Goal: Use online tool/utility: Utilize a website feature to perform a specific function

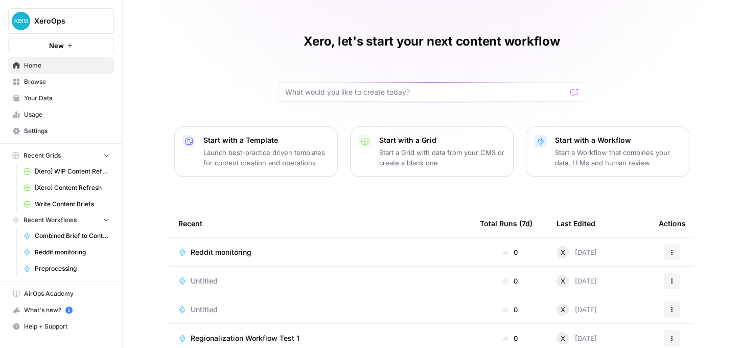
scroll to position [17, 0]
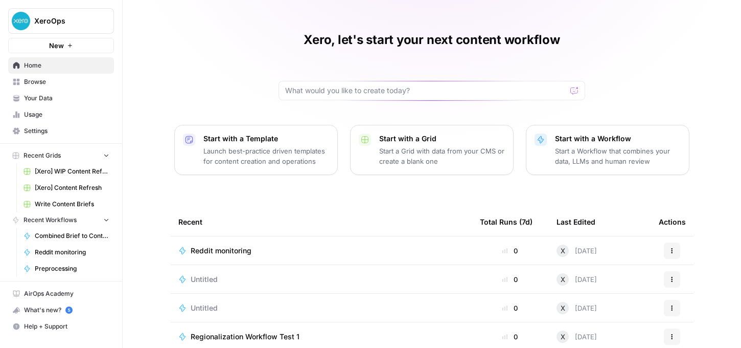
click at [288, 142] on p "Start with a Template" at bounding box center [266, 138] width 126 height 10
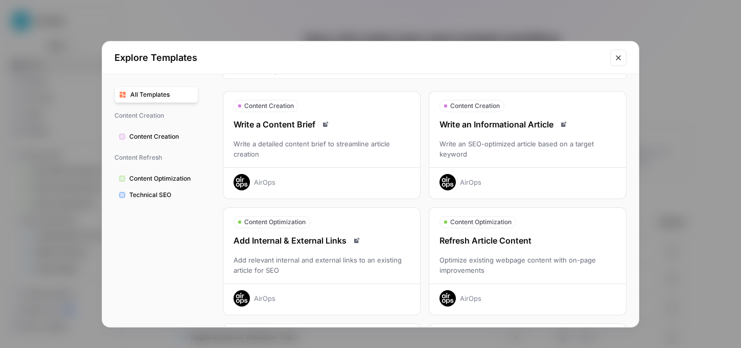
scroll to position [0, 0]
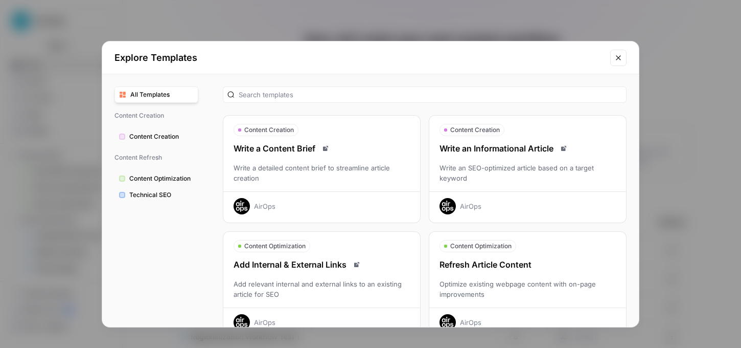
click at [143, 96] on span "All Templates" at bounding box center [161, 94] width 63 height 9
click at [270, 97] on input "text" at bounding box center [430, 94] width 383 height 10
click at [681, 187] on div "Explore Templates All Templates Content Creation Content Creation Content Refre…" at bounding box center [370, 174] width 741 height 348
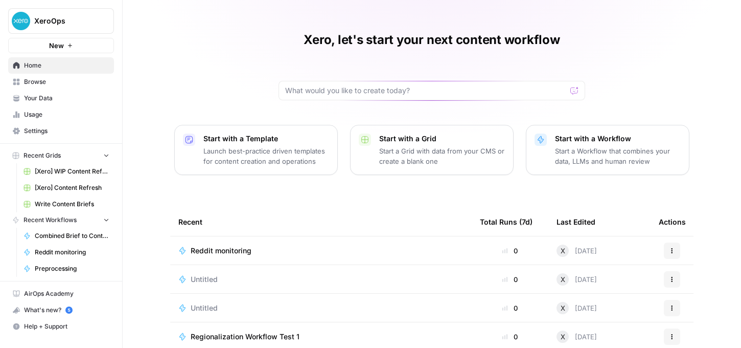
click at [603, 149] on p "Start a Workflow that combines your data, LLMs and human review" at bounding box center [618, 156] width 126 height 20
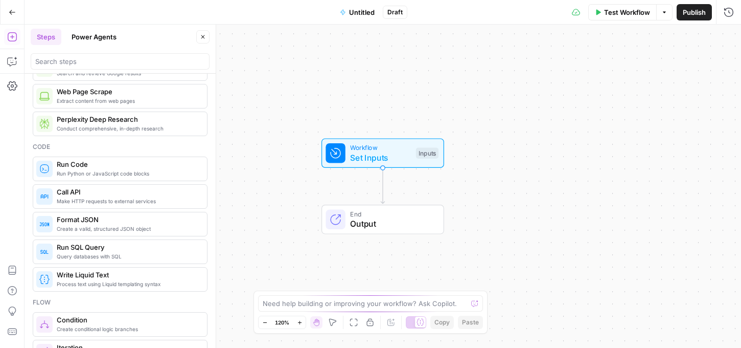
scroll to position [111, 0]
click at [11, 12] on icon "button" at bounding box center [12, 12] width 7 height 7
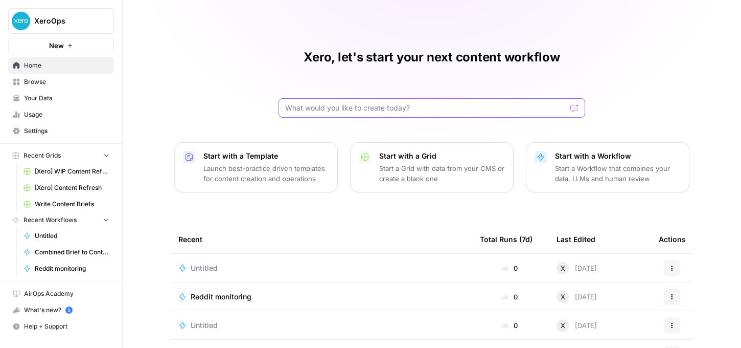
click at [355, 107] on input "text" at bounding box center [425, 108] width 281 height 10
type input "Google ads headline generator for xero"
click button "Send" at bounding box center [574, 107] width 13 height 13
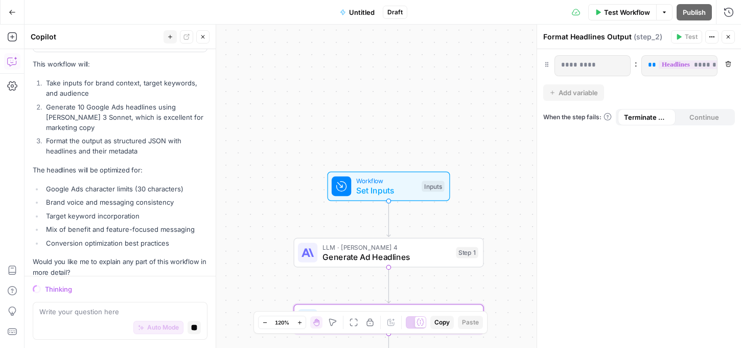
scroll to position [537, 0]
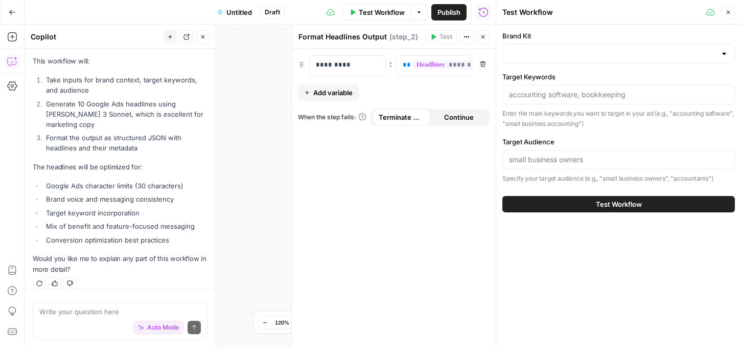
click at [609, 63] on div "Brand Kit Target Keywords Enter the main keywords you want to target in your ad…" at bounding box center [618, 107] width 233 height 153
click at [621, 52] on input "Brand Kit" at bounding box center [612, 54] width 207 height 10
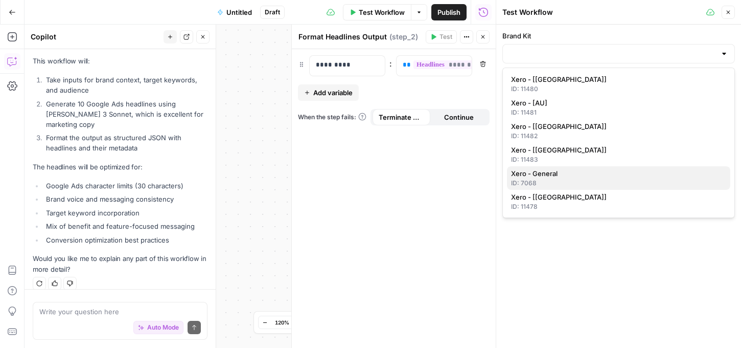
click at [526, 167] on button "Xero - General ID: 7068" at bounding box center [618, 178] width 223 height 24
type input "Xero - General"
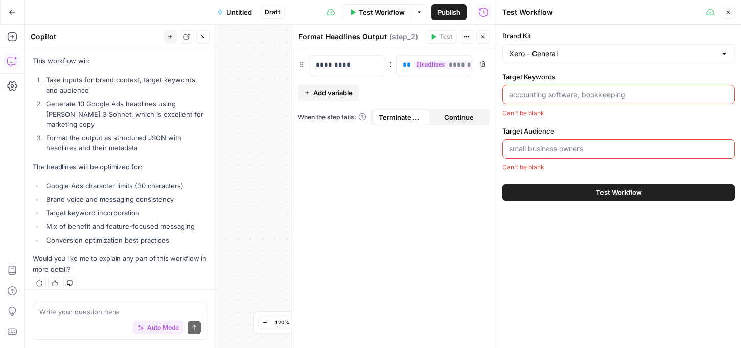
click at [551, 101] on div at bounding box center [618, 94] width 233 height 19
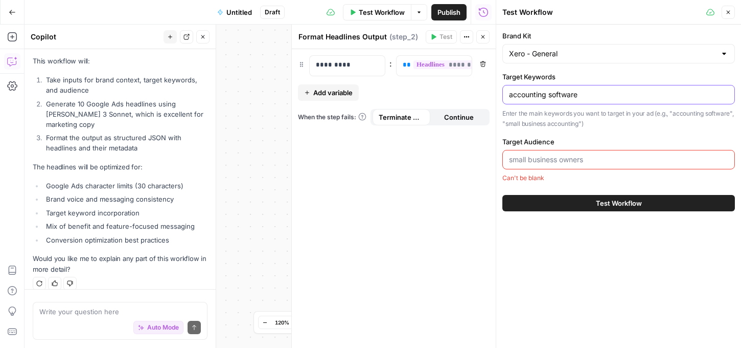
type input "accounting software"
click at [575, 161] on input "Target Audience" at bounding box center [618, 159] width 219 height 10
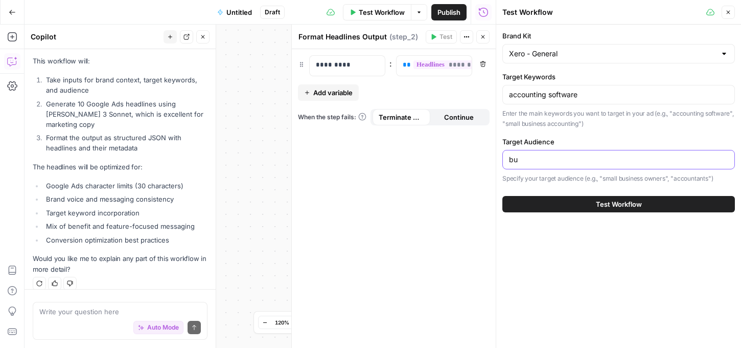
type input "b"
type input "small business owners"
click at [613, 205] on span "Test Workflow" at bounding box center [619, 204] width 46 height 10
click at [608, 206] on span "Test Workflow" at bounding box center [619, 204] width 46 height 10
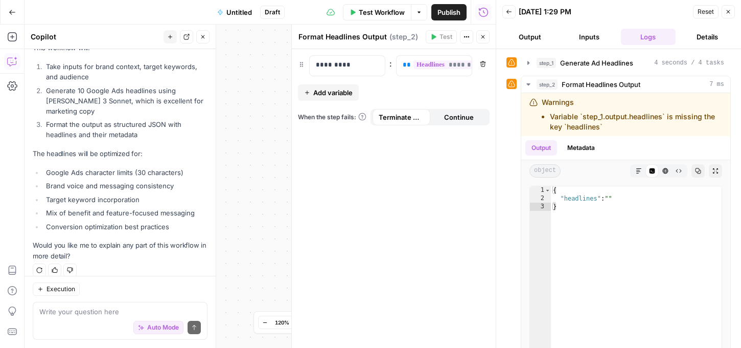
click at [729, 10] on icon "button" at bounding box center [728, 12] width 6 height 6
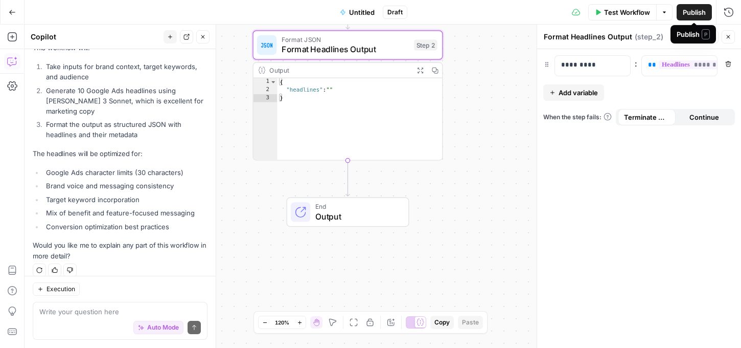
click at [637, 6] on button "Test Workflow" at bounding box center [622, 12] width 68 height 16
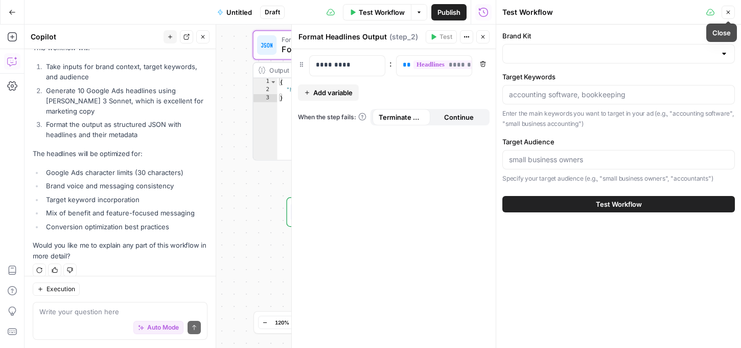
click at [724, 11] on button "Close" at bounding box center [728, 12] width 13 height 13
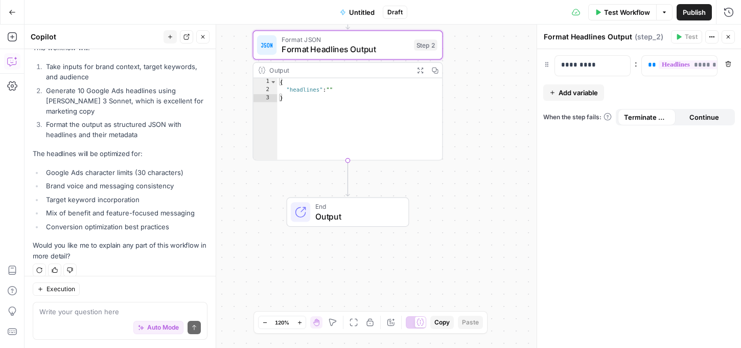
click at [11, 9] on icon "button" at bounding box center [12, 12] width 7 height 7
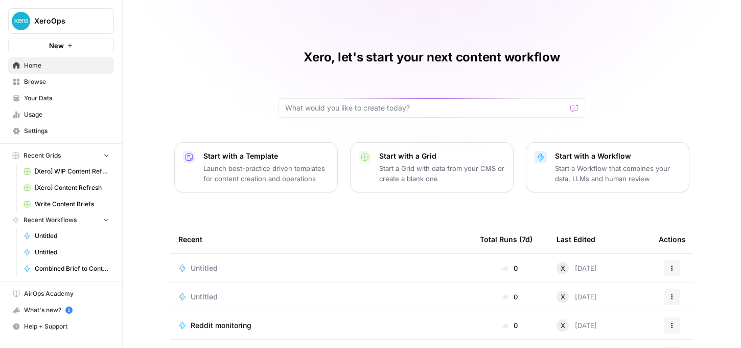
click at [670, 267] on icon "button" at bounding box center [672, 268] width 6 height 6
click at [588, 316] on span "Delete" at bounding box center [627, 315] width 82 height 10
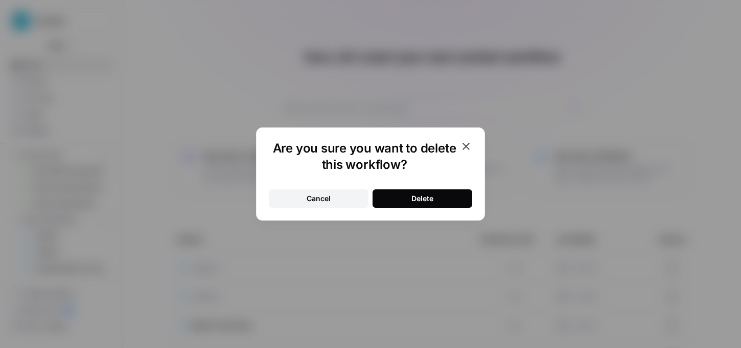
click at [423, 200] on div "Delete" at bounding box center [422, 198] width 22 height 10
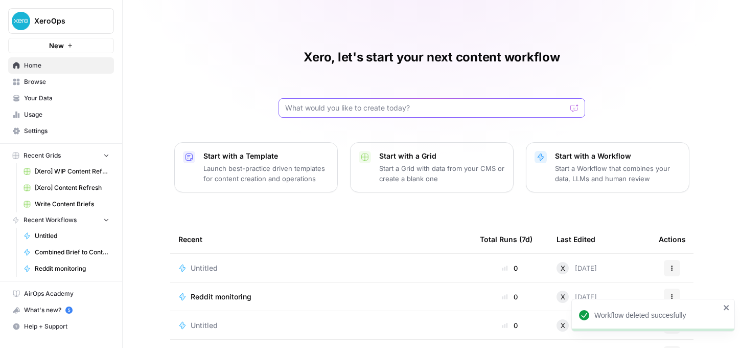
click at [375, 105] on input "text" at bounding box center [425, 108] width 281 height 10
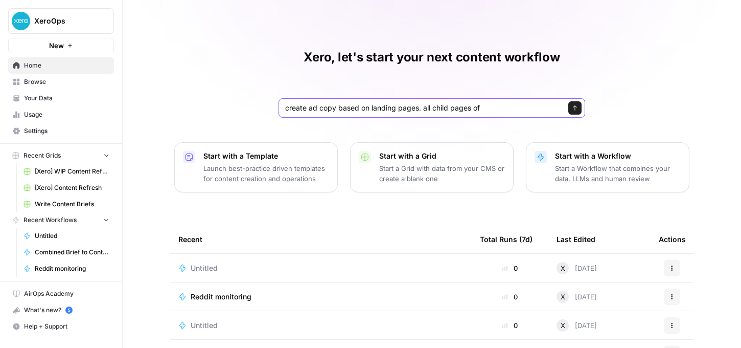
click at [309, 107] on input "create ad copy based on landing pages. all child pages of" at bounding box center [421, 108] width 273 height 10
click at [533, 113] on div "create Google ads ad copy based on landing pages. all child pages of Send" at bounding box center [432, 107] width 307 height 19
click at [529, 107] on input "create Google ads ad copy based on landing pages. all child pages of" at bounding box center [421, 108] width 273 height 10
type input "create Google ads ad copy based on landing pages. all child pages of [DOMAIN_NA…"
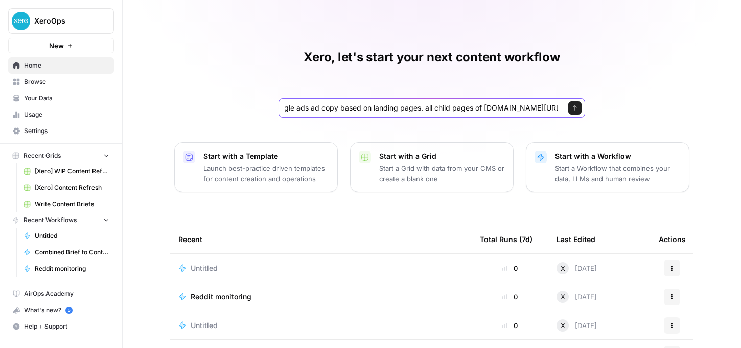
click button "Send" at bounding box center [574, 107] width 13 height 13
